Goal: Information Seeking & Learning: Learn about a topic

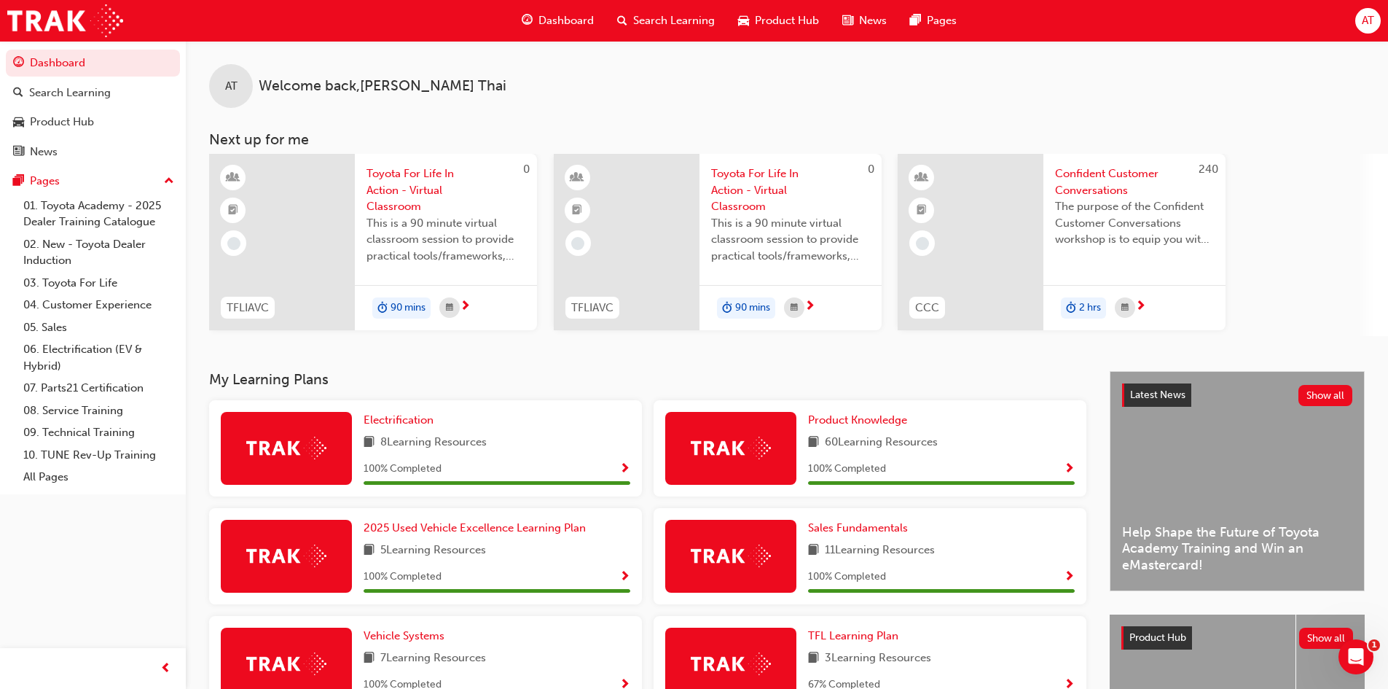
click at [427, 362] on div "AT Welcome back , [PERSON_NAME] Next up for me 0 TFLIAVC Toyota For Life In Act…" at bounding box center [787, 206] width 1202 height 330
click at [650, 18] on span "Search Learning" at bounding box center [674, 20] width 82 height 17
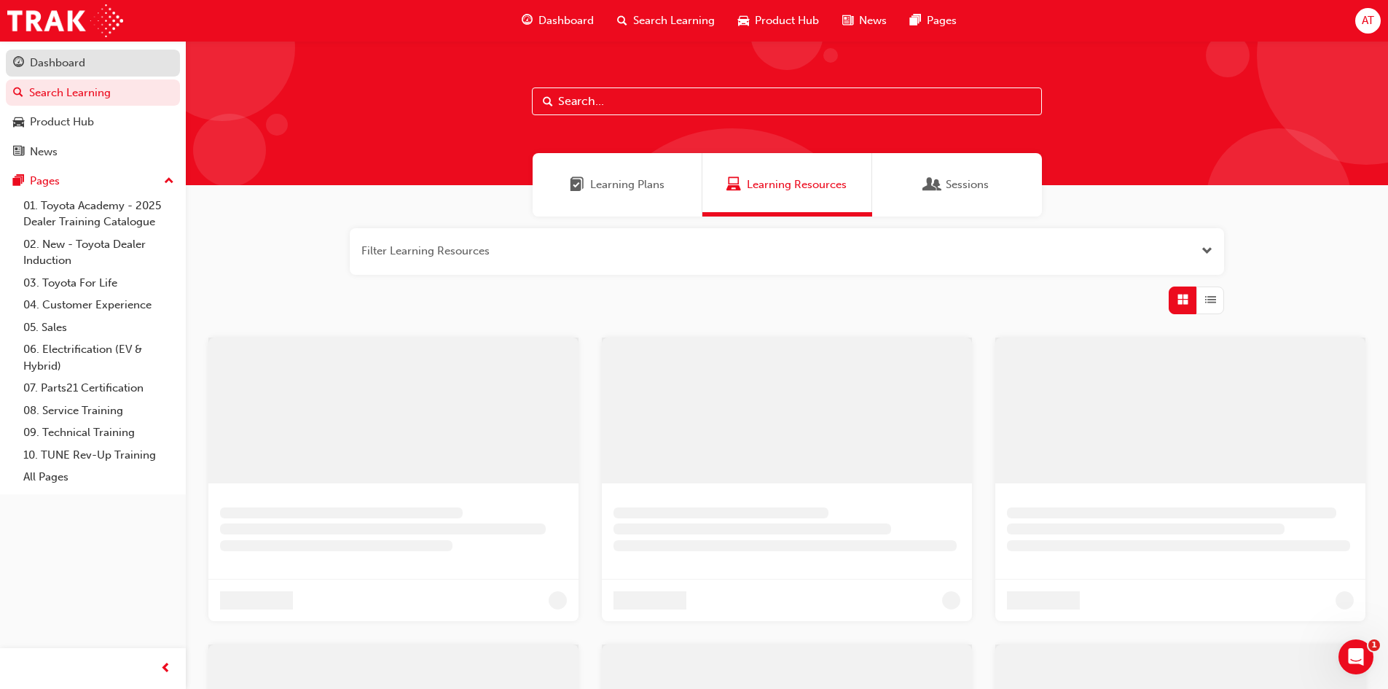
click at [76, 65] on div "Dashboard" at bounding box center [57, 63] width 55 height 17
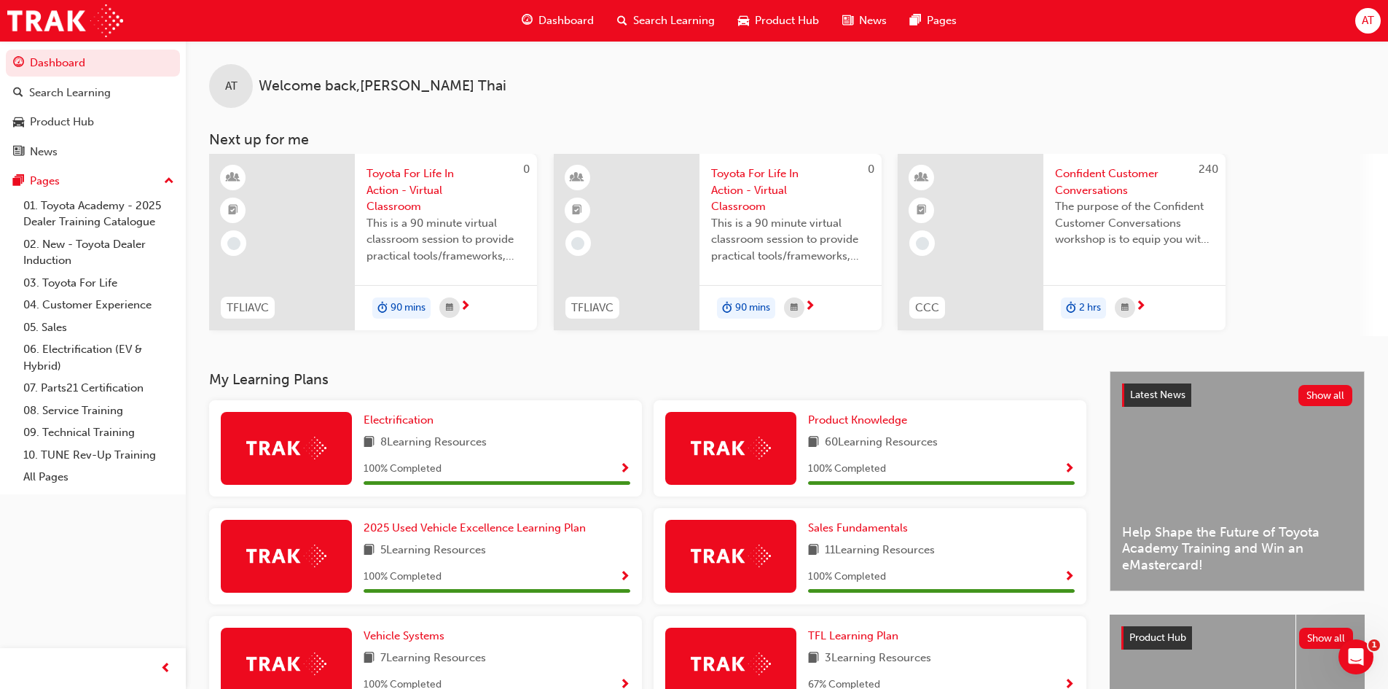
drag, startPoint x: 411, startPoint y: 364, endPoint x: 403, endPoint y: 364, distance: 8.0
click at [411, 364] on div "AT Welcome back , [PERSON_NAME] Next up for me 0 TFLIAVC Toyota For Life In Act…" at bounding box center [787, 206] width 1202 height 330
click at [547, 367] on div "AT Welcome back , [PERSON_NAME] Next up for me 0 TFLIAVC Toyota For Life In Act…" at bounding box center [787, 206] width 1202 height 330
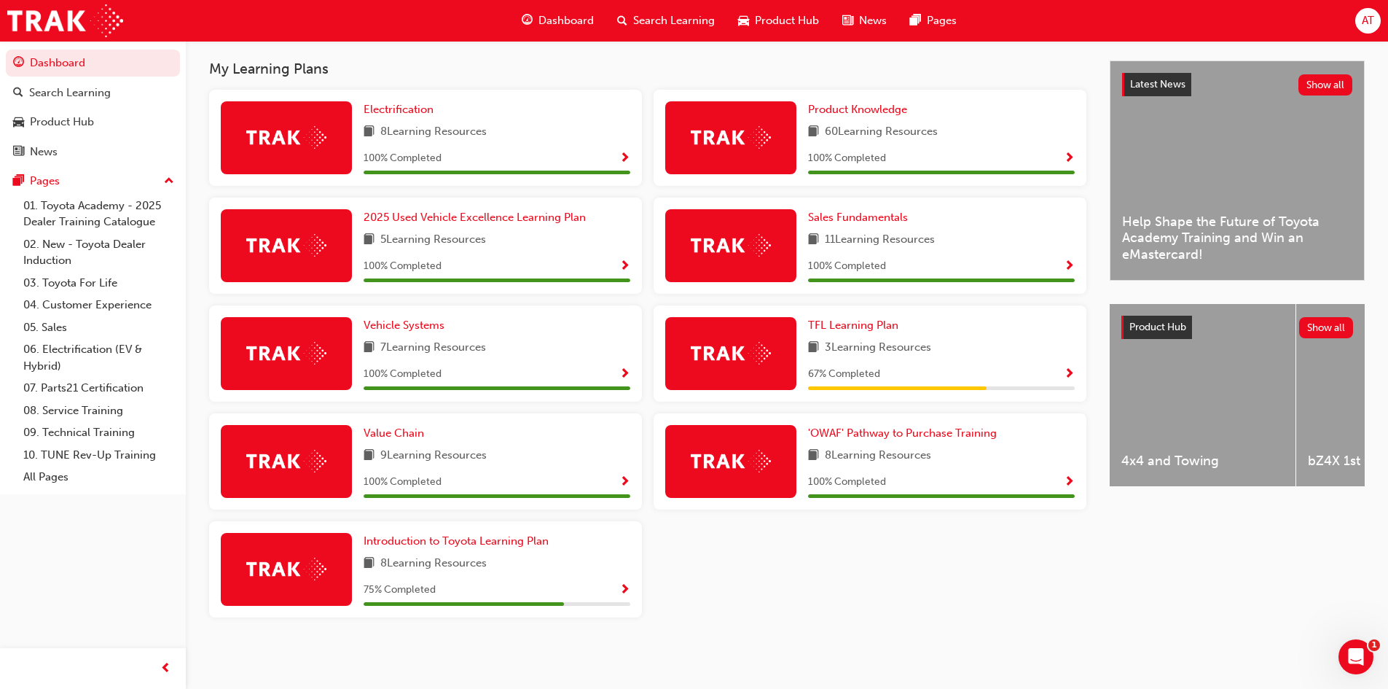
drag, startPoint x: 725, startPoint y: 70, endPoint x: 703, endPoint y: 76, distance: 23.3
click at [724, 70] on h3 "My Learning Plans" at bounding box center [647, 68] width 877 height 17
click at [692, 82] on div "My Learning Plans Electrification 8 Learning Resources 100 % Completed Product …" at bounding box center [659, 344] width 901 height 568
click at [75, 125] on div "Product Hub" at bounding box center [62, 122] width 64 height 17
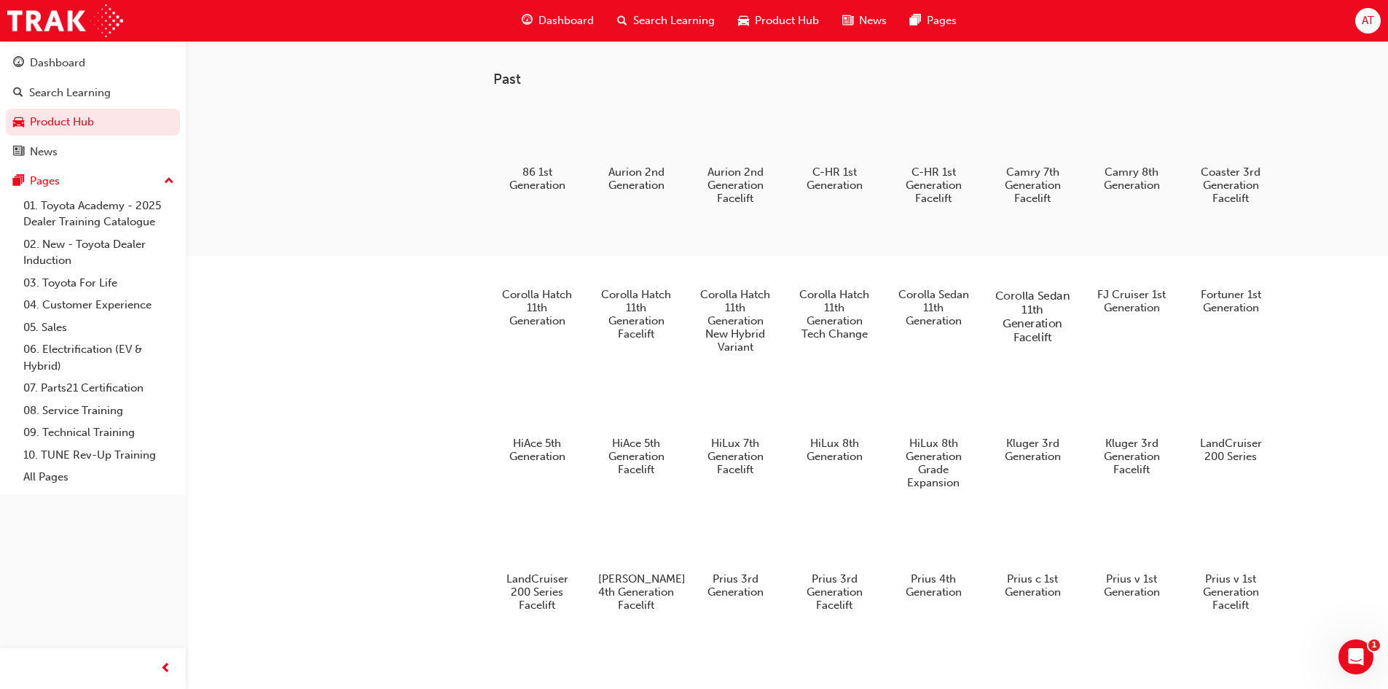
scroll to position [680, 0]
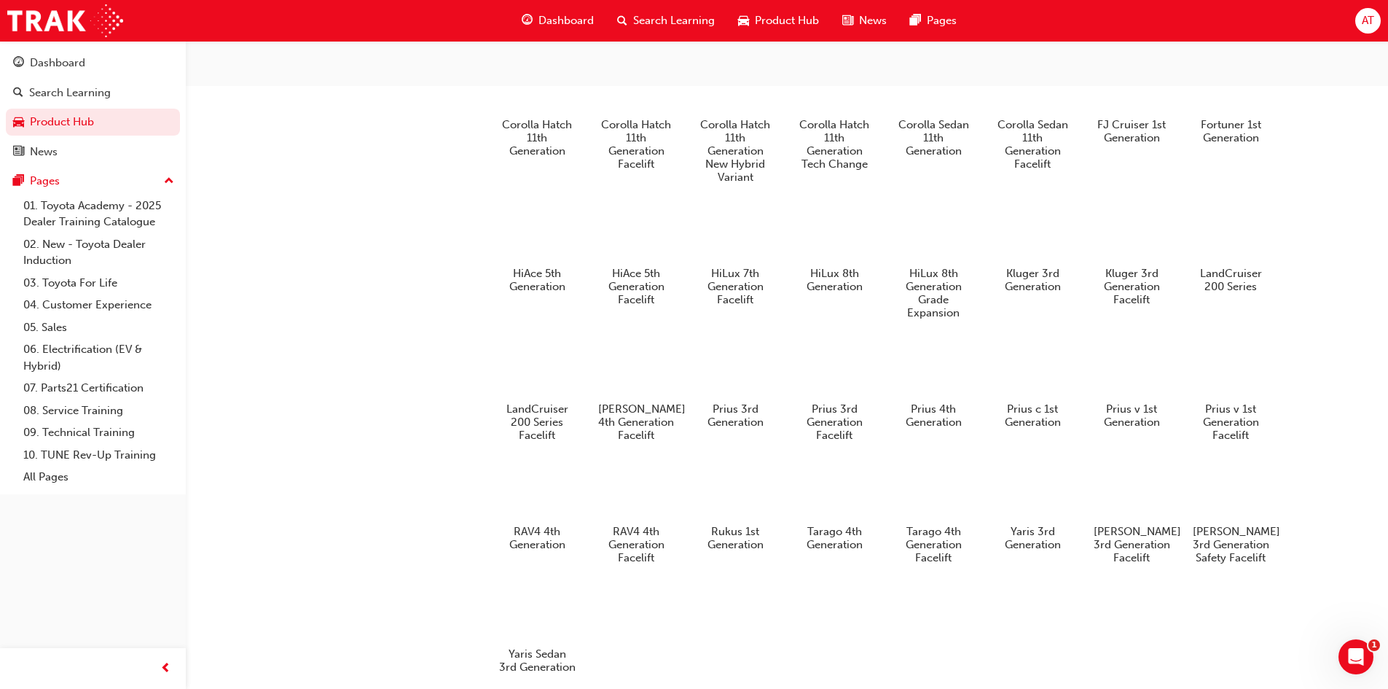
click at [662, 20] on span "Search Learning" at bounding box center [674, 20] width 82 height 17
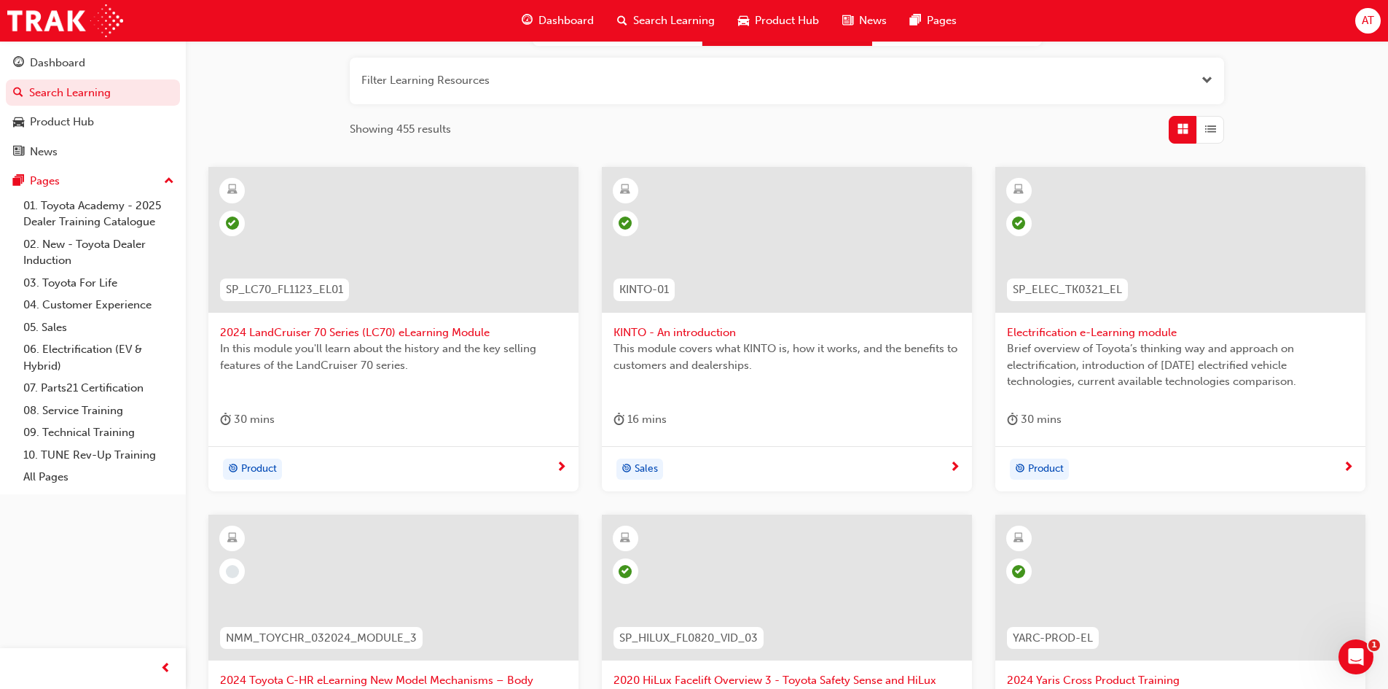
scroll to position [6, 0]
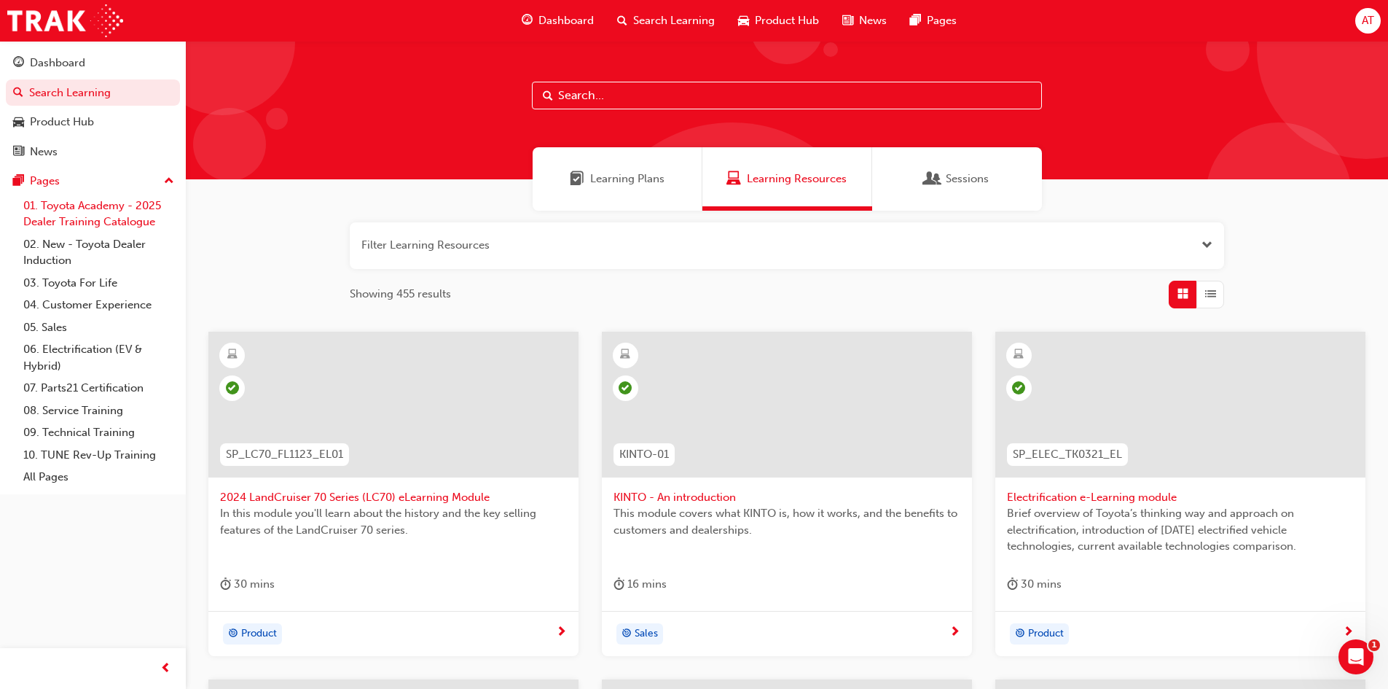
click at [100, 218] on link "01. Toyota Academy - 2025 Dealer Training Catalogue" at bounding box center [98, 214] width 163 height 39
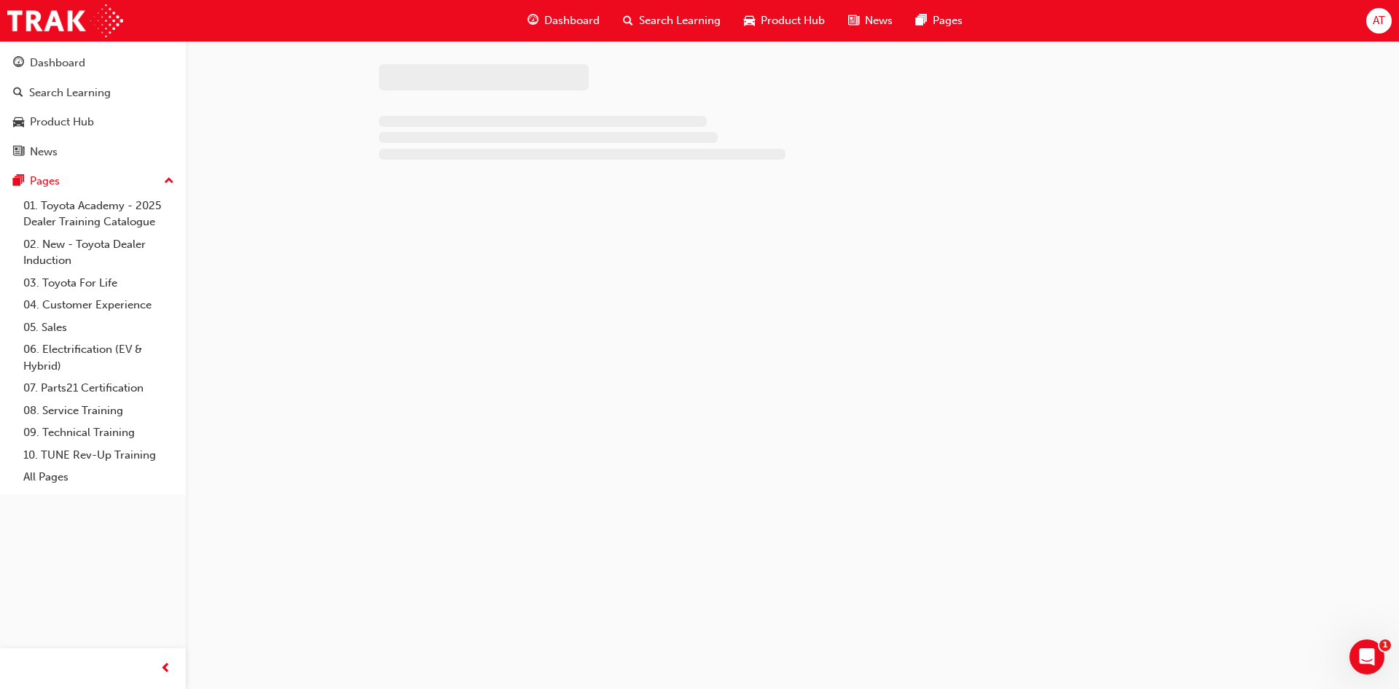
click at [782, 23] on span "Product Hub" at bounding box center [793, 20] width 64 height 17
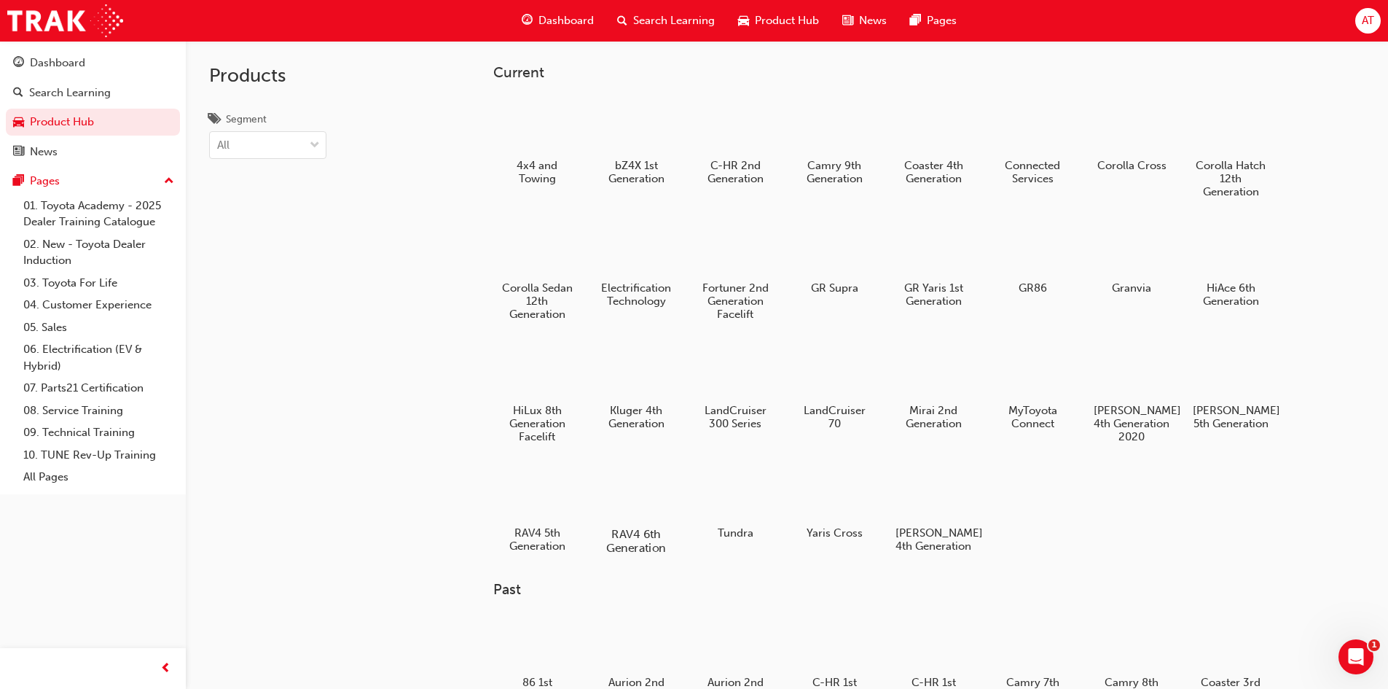
click at [652, 498] on div at bounding box center [635, 492] width 81 height 58
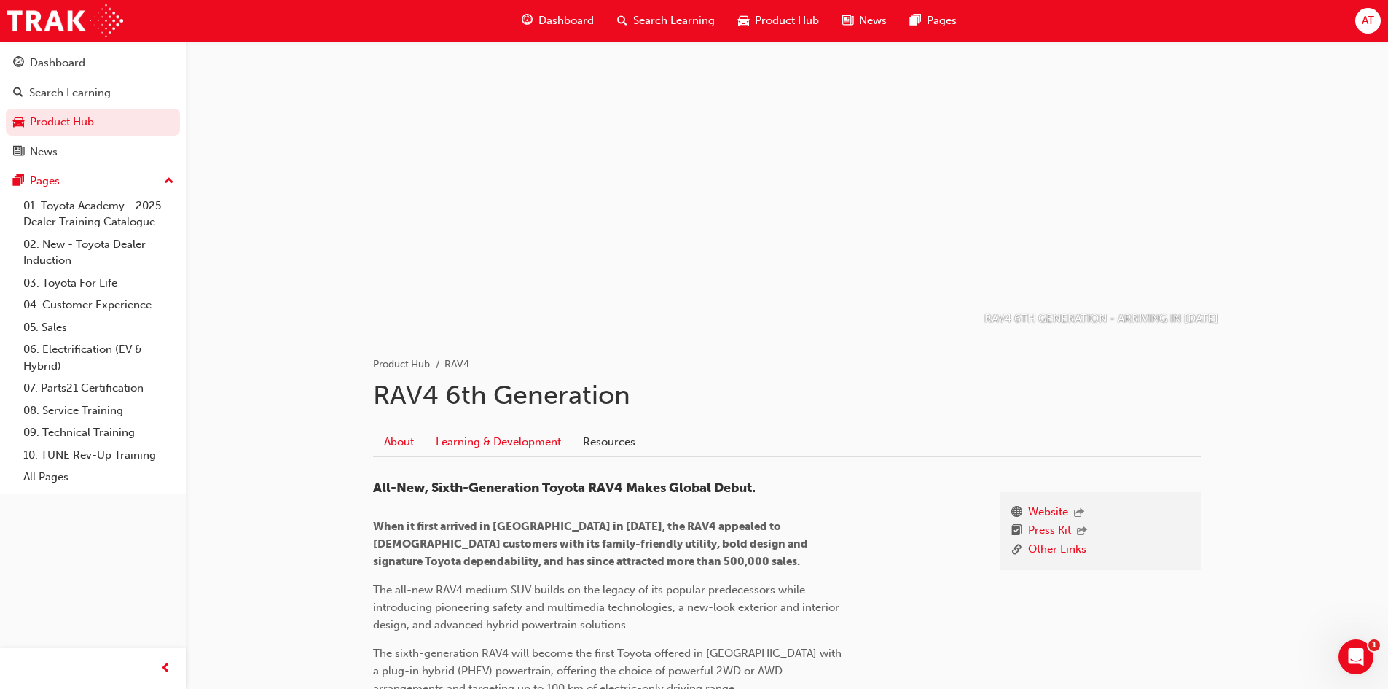
click at [514, 439] on link "Learning & Development" at bounding box center [498, 442] width 147 height 28
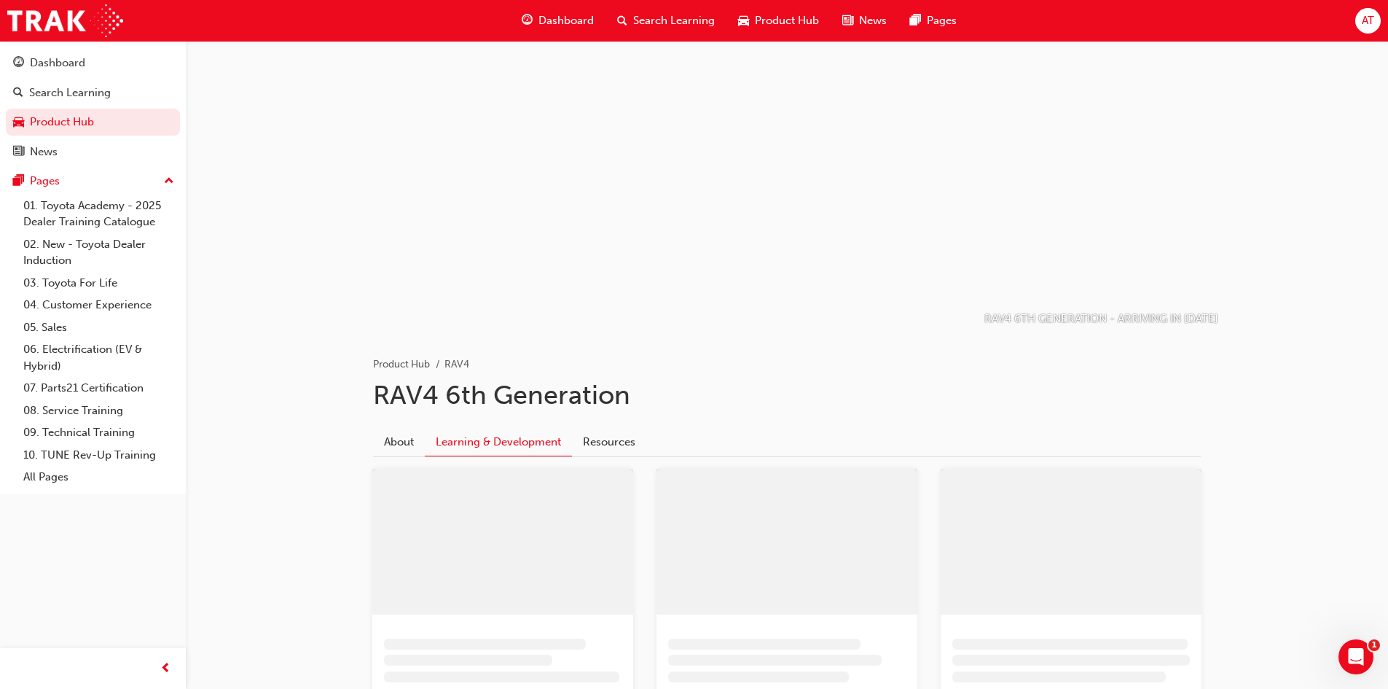
scroll to position [82, 0]
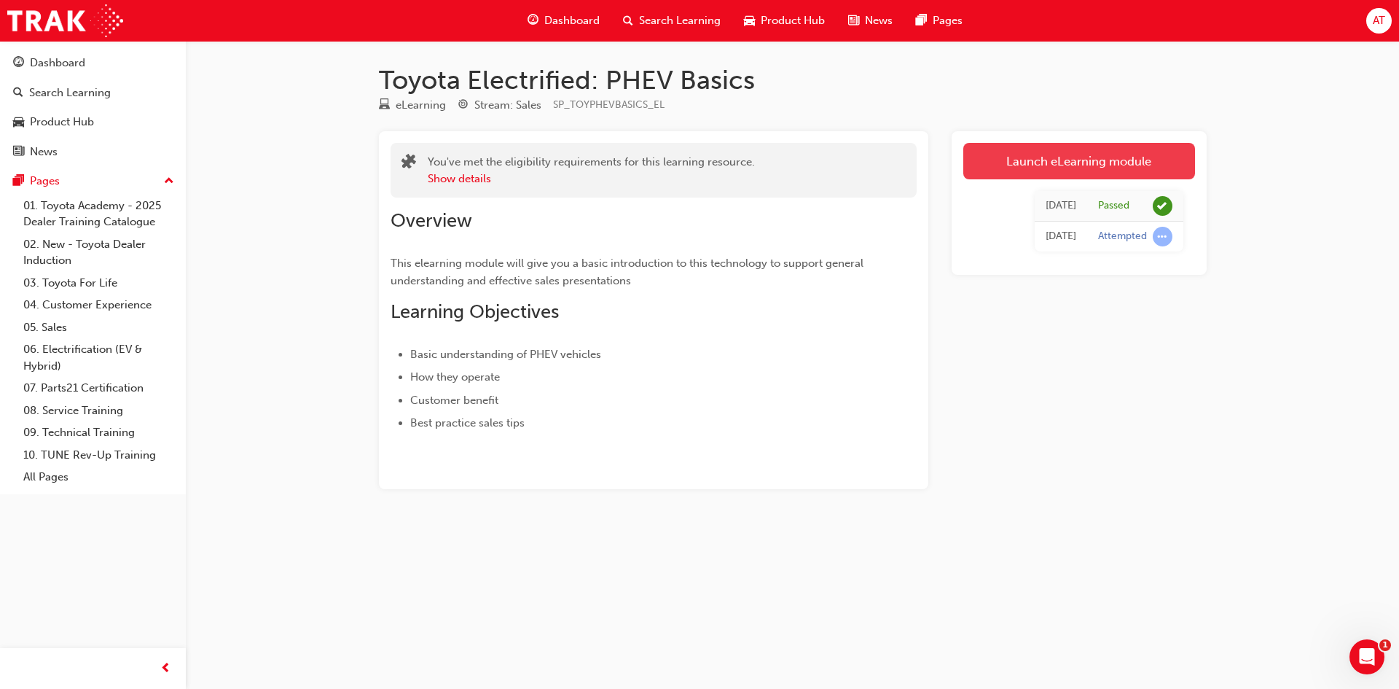
click at [1048, 160] on link "Launch eLearning module" at bounding box center [1079, 161] width 232 height 36
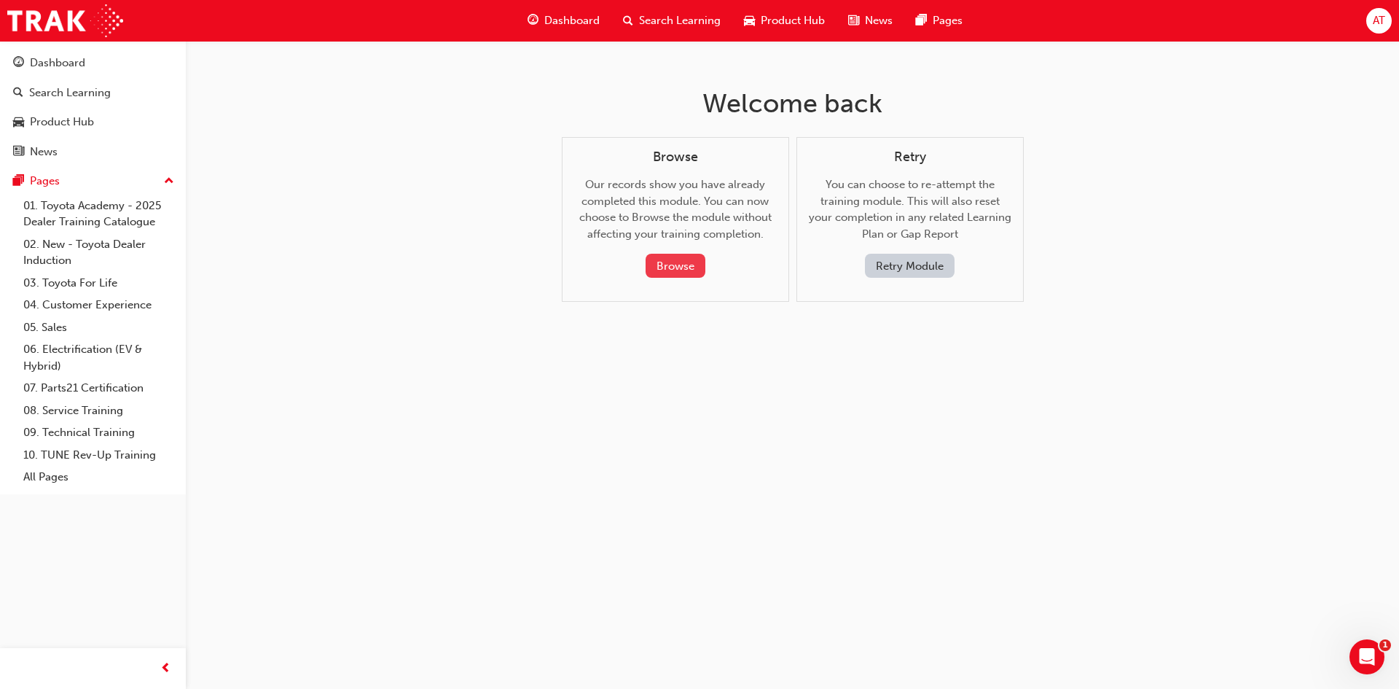
click at [671, 270] on button "Browse" at bounding box center [676, 266] width 60 height 24
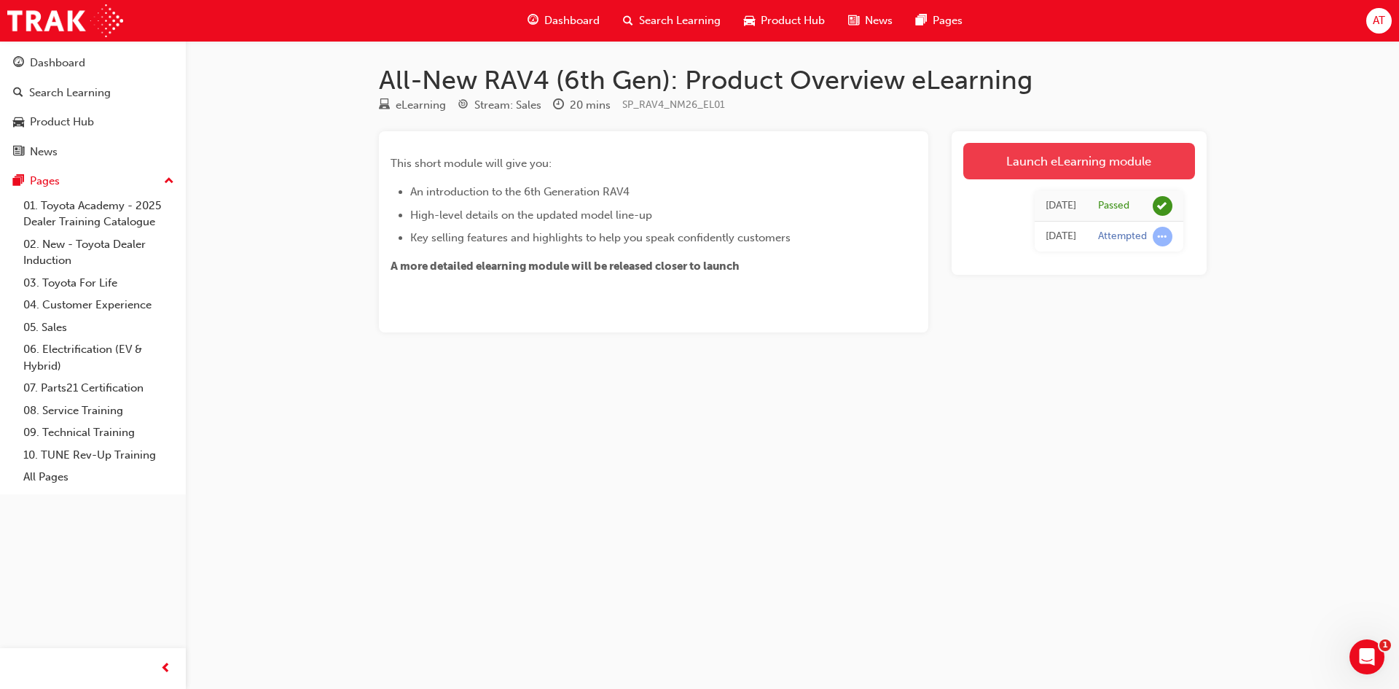
click at [1076, 160] on link "Launch eLearning module" at bounding box center [1079, 161] width 232 height 36
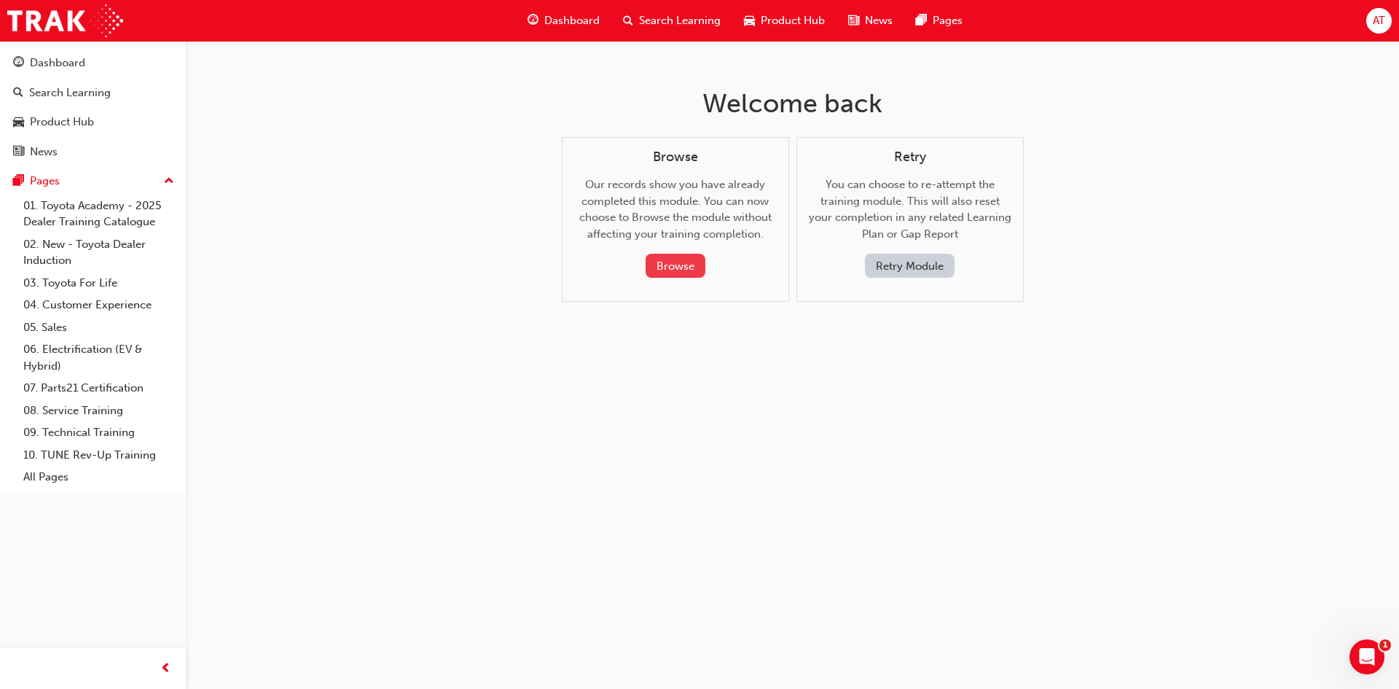
click at [673, 269] on button "Browse" at bounding box center [676, 266] width 60 height 24
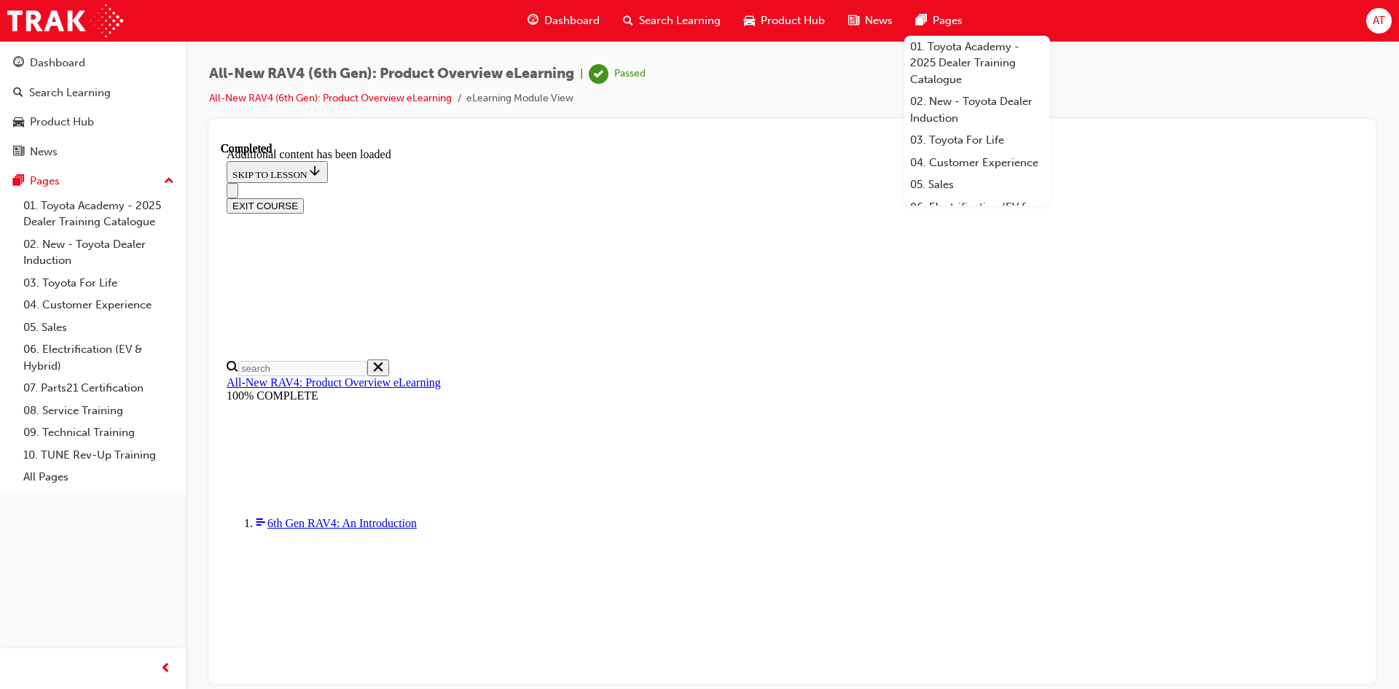
scroll to position [561, 0]
drag, startPoint x: 934, startPoint y: 432, endPoint x: 1135, endPoint y: 426, distance: 201.2
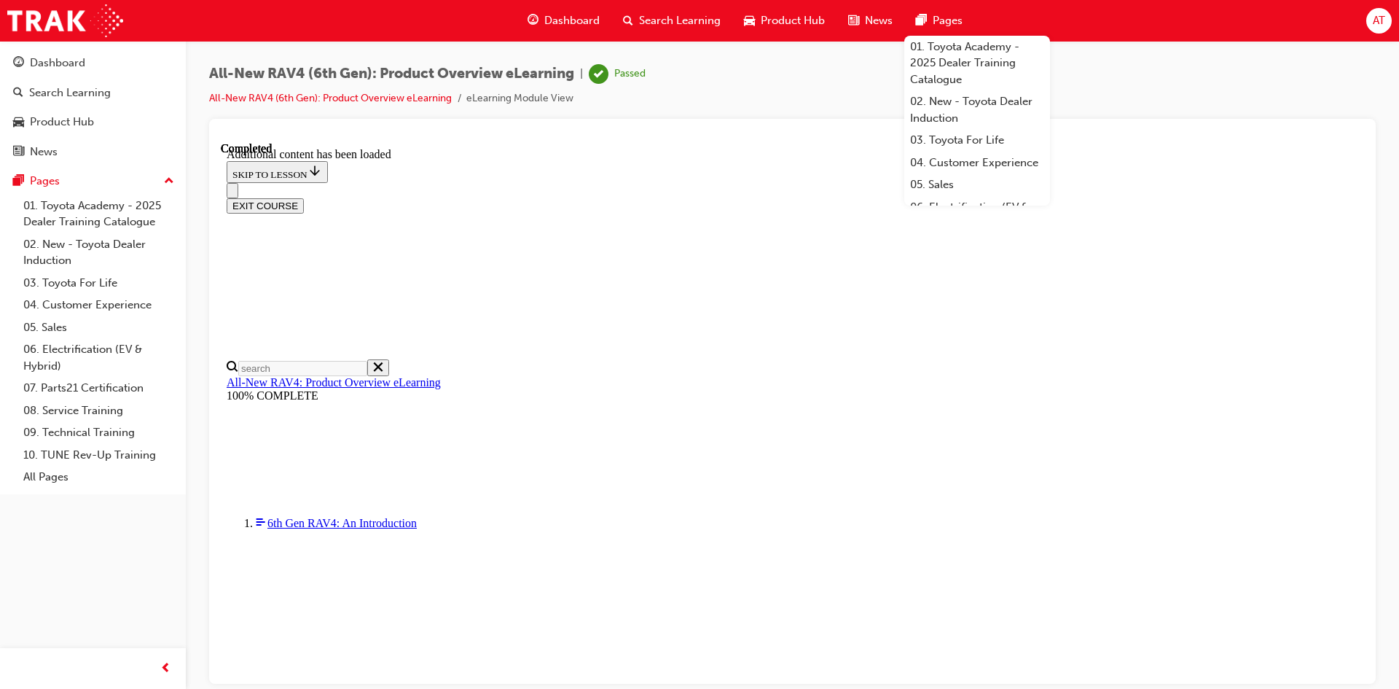
drag, startPoint x: 1132, startPoint y: 441, endPoint x: 1081, endPoint y: 387, distance: 74.2
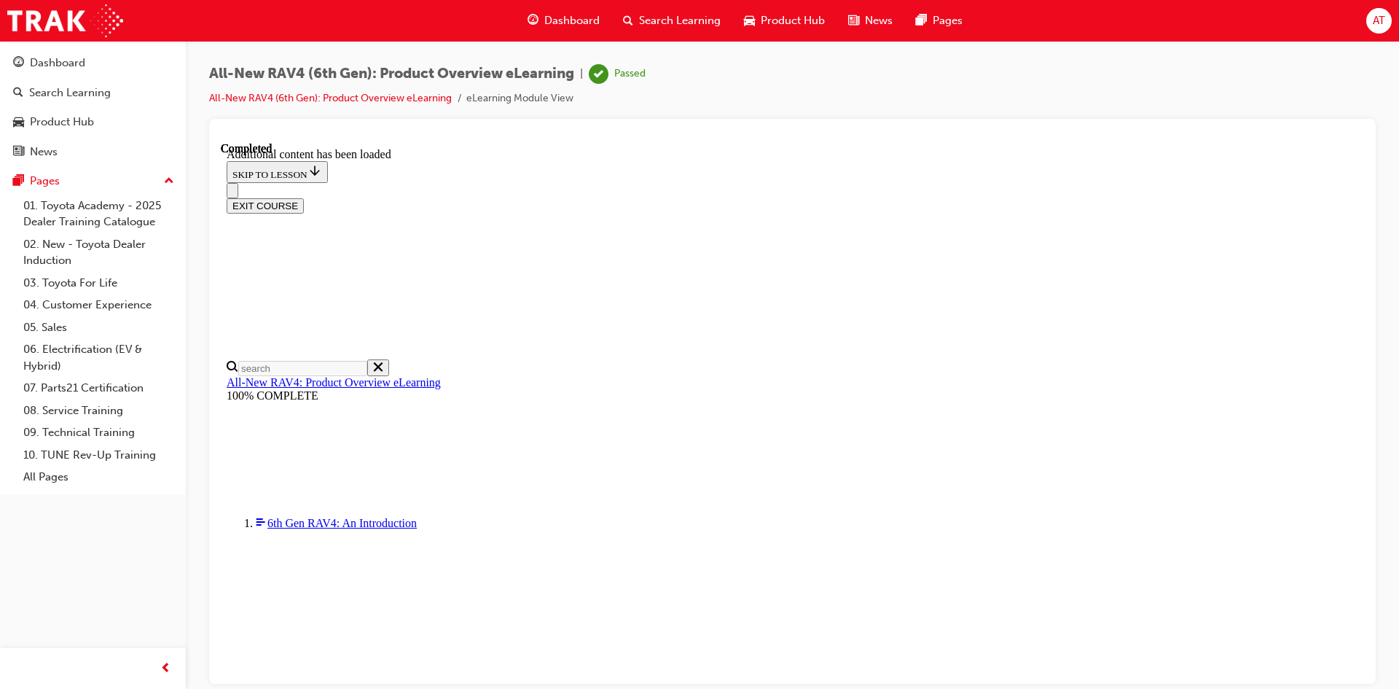
drag, startPoint x: 1220, startPoint y: 563, endPoint x: 1224, endPoint y: 555, distance: 9.1
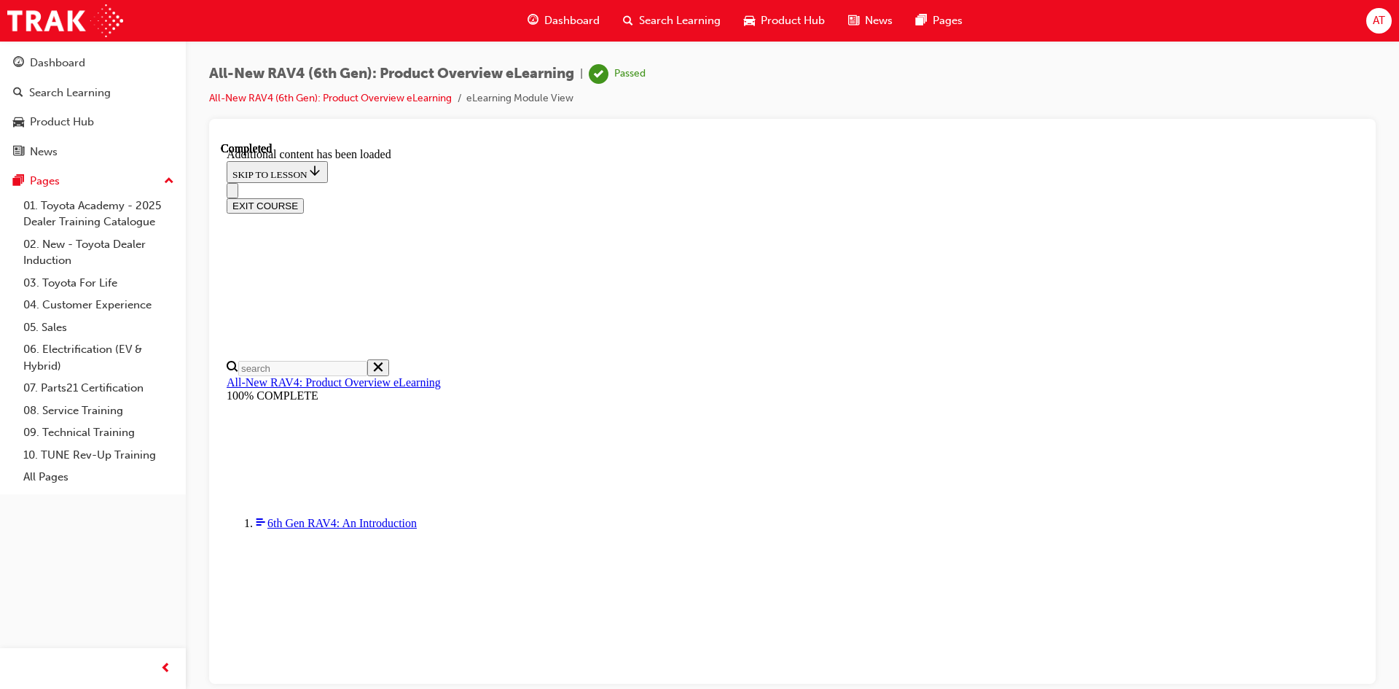
scroll to position [2089, 0]
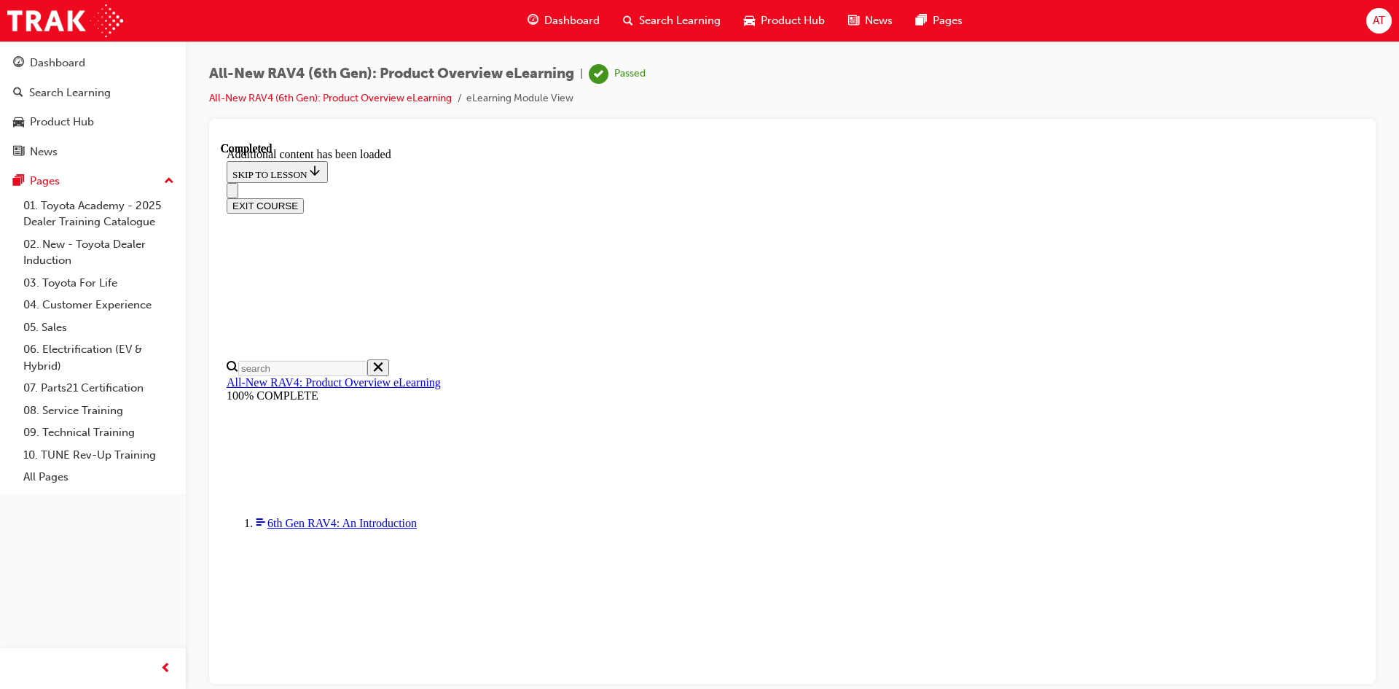
drag, startPoint x: 683, startPoint y: 302, endPoint x: 1057, endPoint y: 305, distance: 374.6
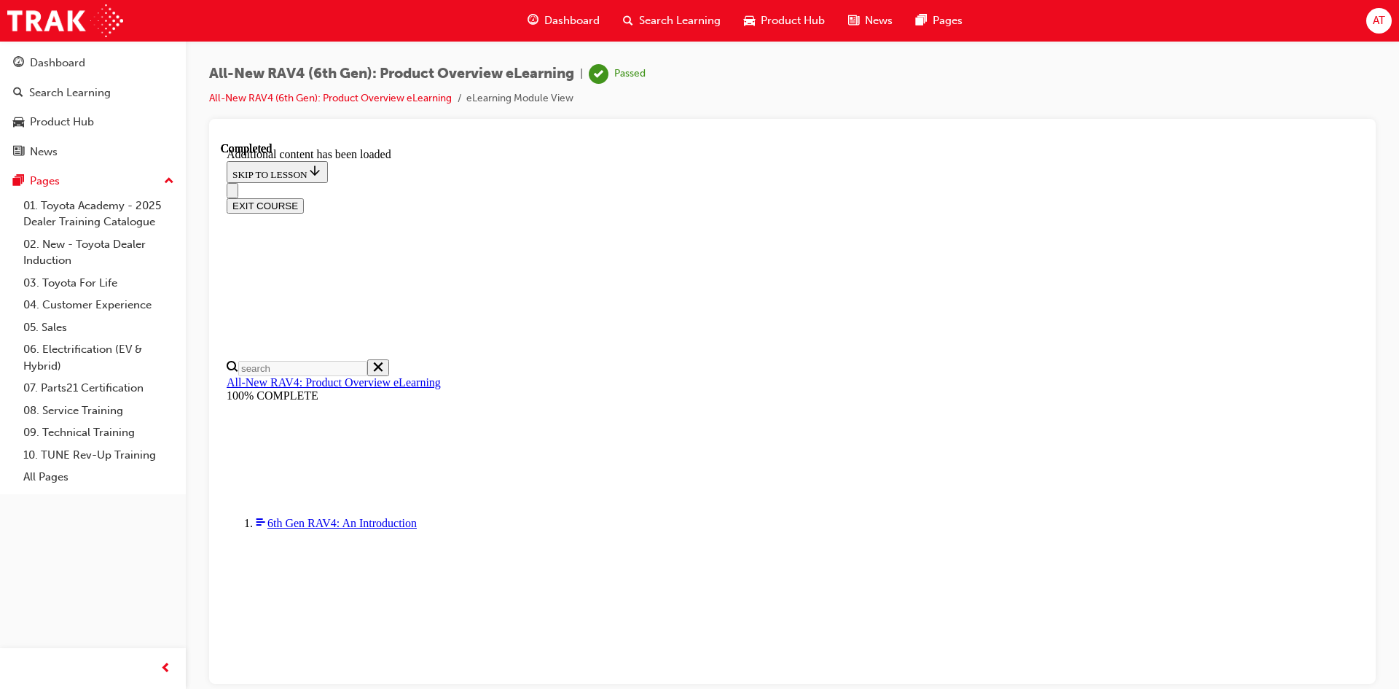
scroll to position [1025, 0]
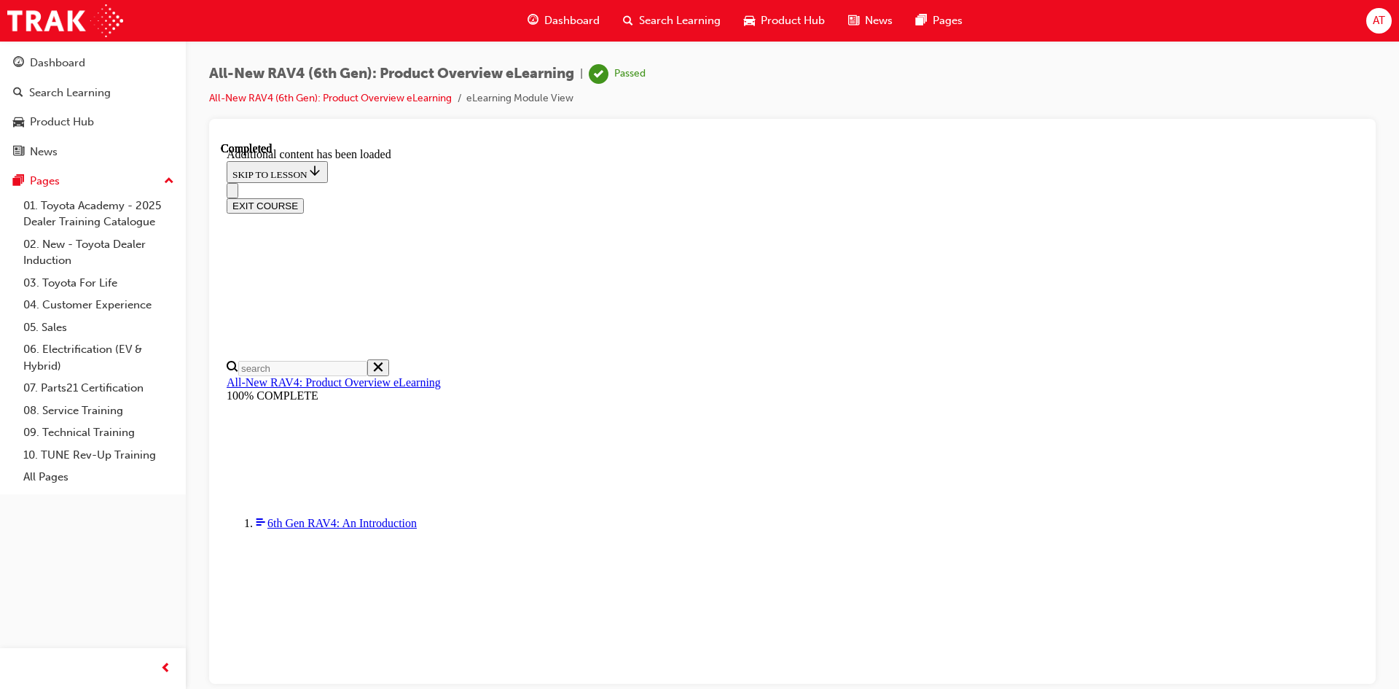
drag, startPoint x: 816, startPoint y: 308, endPoint x: 629, endPoint y: 406, distance: 211.6
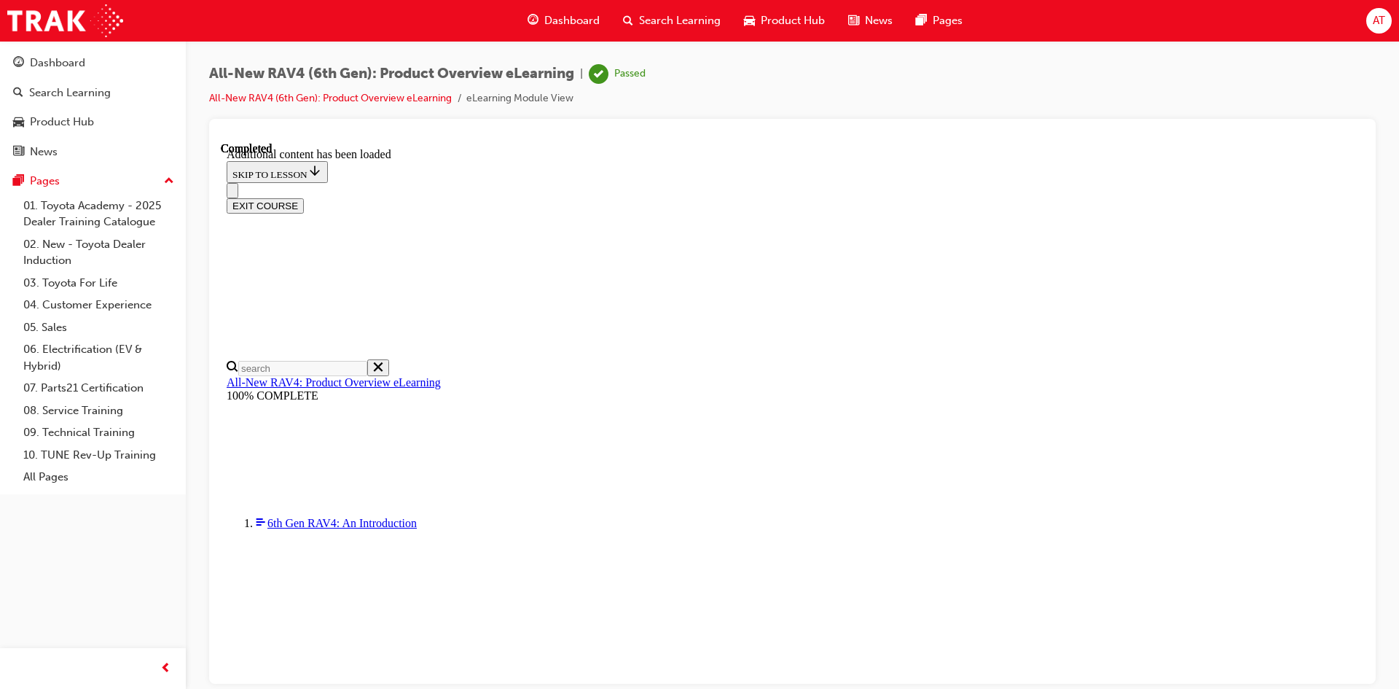
scroll to position [2092, 0]
